Goal: Find specific page/section: Find specific page/section

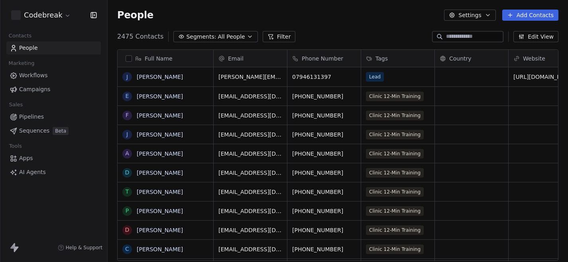
scroll to position [231, 460]
click at [32, 75] on span "Workflows" at bounding box center [33, 75] width 29 height 8
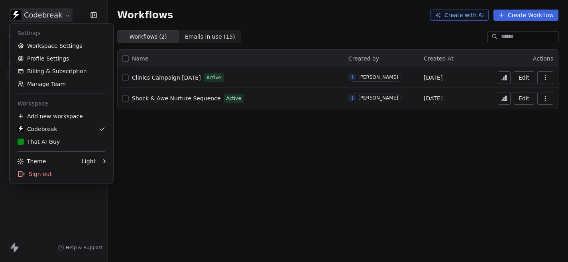
click at [47, 17] on html "Codebreak Contacts People Marketing Workflows Campaigns Sales Pipelines Sequenc…" at bounding box center [284, 131] width 568 height 262
click at [62, 145] on div "That AI Guy" at bounding box center [62, 142] width 88 height 8
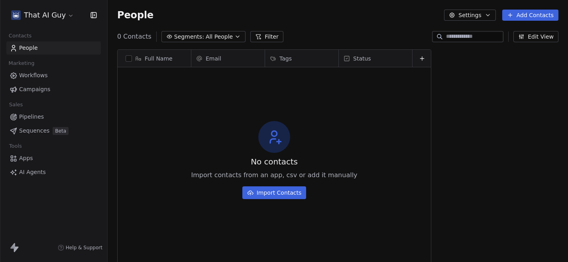
scroll to position [231, 460]
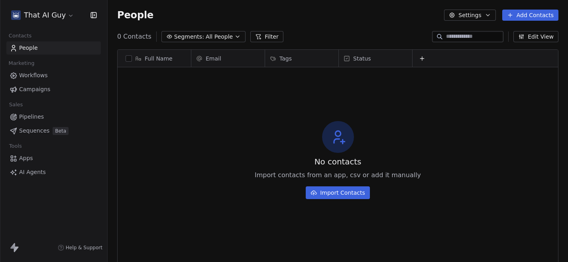
click at [47, 75] on link "Workflows" at bounding box center [53, 75] width 94 height 13
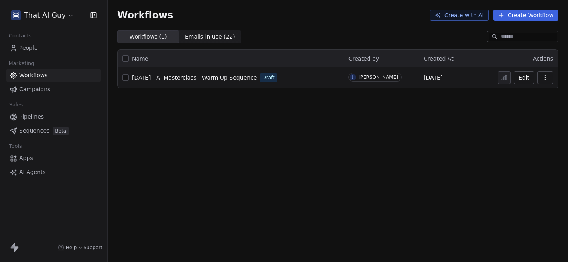
click at [207, 77] on span "[DATE] - AI Masterclass - Warm Up Sequence" at bounding box center [194, 78] width 125 height 6
